Goal: Book appointment/travel/reservation

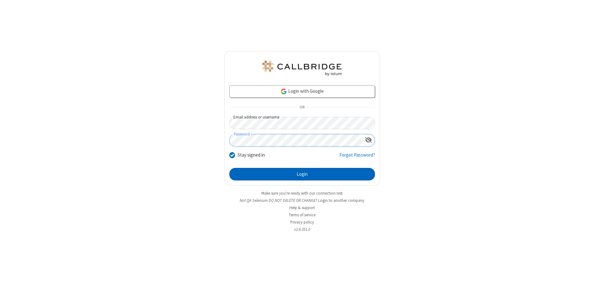
click at [302, 174] on button "Login" at bounding box center [302, 174] width 146 height 13
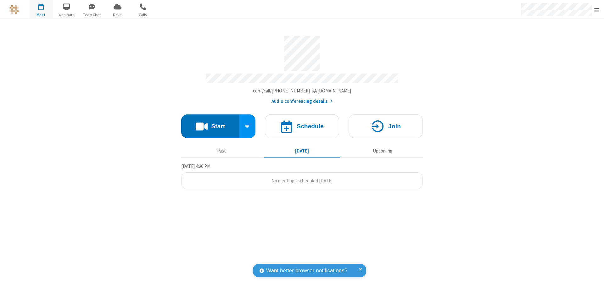
click at [597, 10] on span "Open menu" at bounding box center [597, 10] width 5 height 6
click at [41, 9] on span "button" at bounding box center [41, 6] width 24 height 11
click at [302, 123] on h4 "Schedule" at bounding box center [310, 126] width 27 height 6
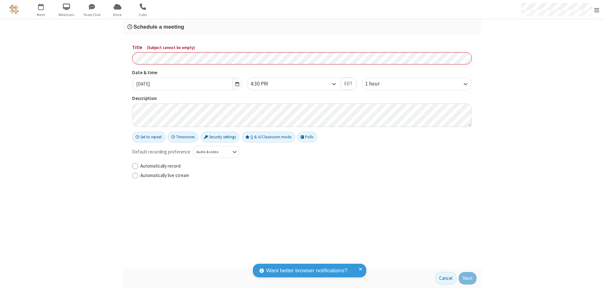
click at [302, 27] on h3 "Schedule a meeting" at bounding box center [301, 27] width 349 height 6
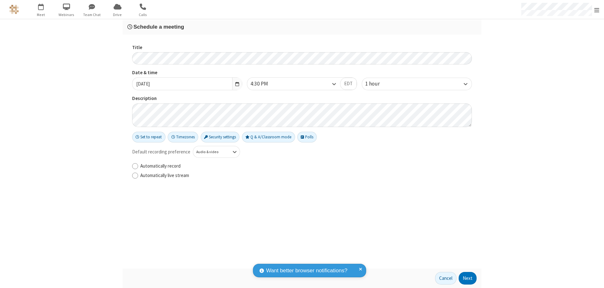
click at [468, 279] on button "Next" at bounding box center [468, 278] width 18 height 13
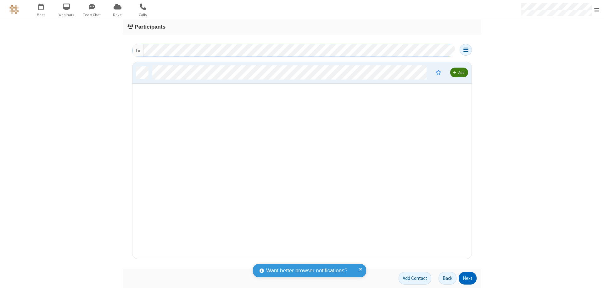
click at [468, 279] on button "Next" at bounding box center [468, 278] width 18 height 13
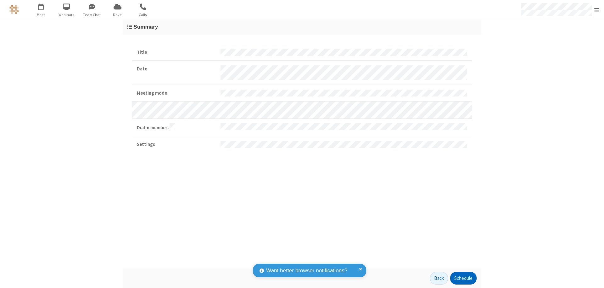
click at [463, 279] on button "Schedule" at bounding box center [463, 278] width 26 height 13
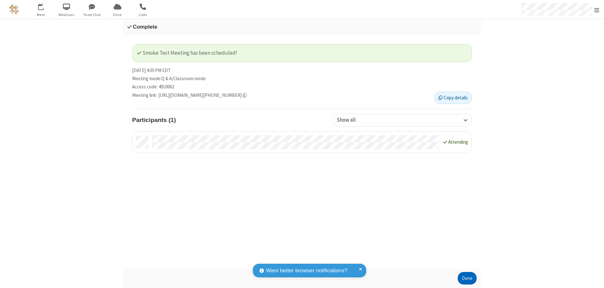
click at [467, 279] on button "Done" at bounding box center [467, 278] width 19 height 13
